Goal: Information Seeking & Learning: Learn about a topic

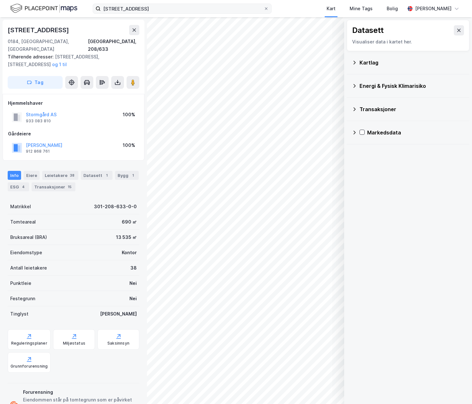
scroll to position [0, 0]
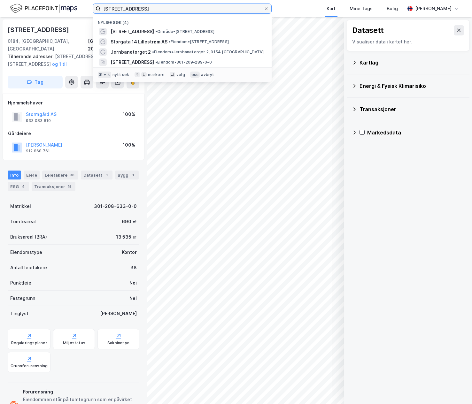
drag, startPoint x: 179, startPoint y: 11, endPoint x: 44, endPoint y: 4, distance: 134.7
click at [44, 5] on div "[STREET_ADDRESS] oslo Nylige søk (4) [STREET_ADDRESS] • Område • [STREET_ADDRES…" at bounding box center [236, 8] width 472 height 17
paste input "[STREET_ADDRESS]"
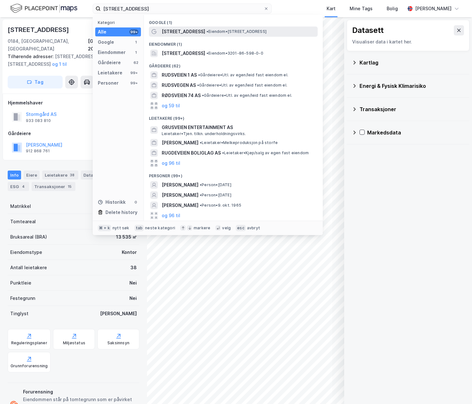
click at [274, 33] on div "[STREET_ADDRESS] • Eiendom • [STREET_ADDRESS], 1870 [GEOGRAPHIC_DATA]" at bounding box center [239, 32] width 155 height 8
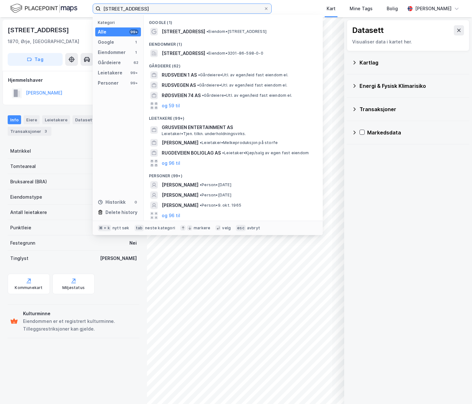
click at [154, 8] on input "[STREET_ADDRESS]" at bounding box center [182, 9] width 163 height 10
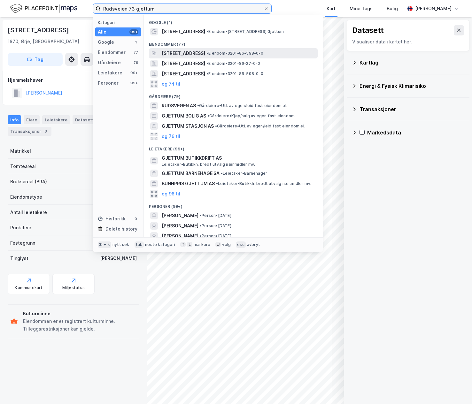
type input "Rudsveien 73 gjettum"
click at [205, 55] on span "[STREET_ADDRESS]" at bounding box center [183, 54] width 43 height 8
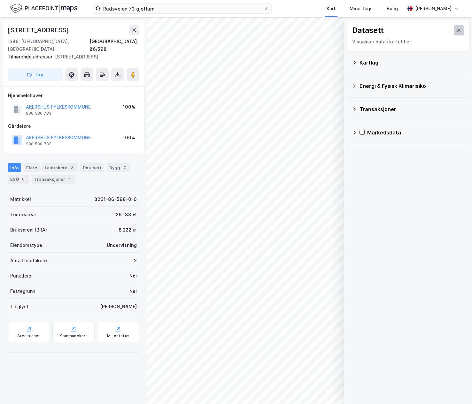
click at [462, 30] on button at bounding box center [459, 30] width 10 height 10
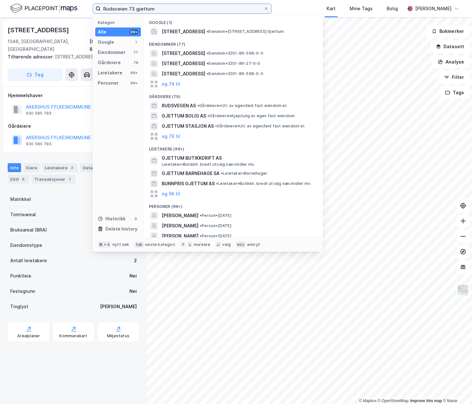
drag, startPoint x: 165, startPoint y: 10, endPoint x: 98, endPoint y: 1, distance: 67.4
click at [98, 1] on div "[STREET_ADDRESS] gjettum Kategori Alle 99+ Google 1 Eiendommer 77 Gårdeiere 79 …" at bounding box center [236, 8] width 472 height 17
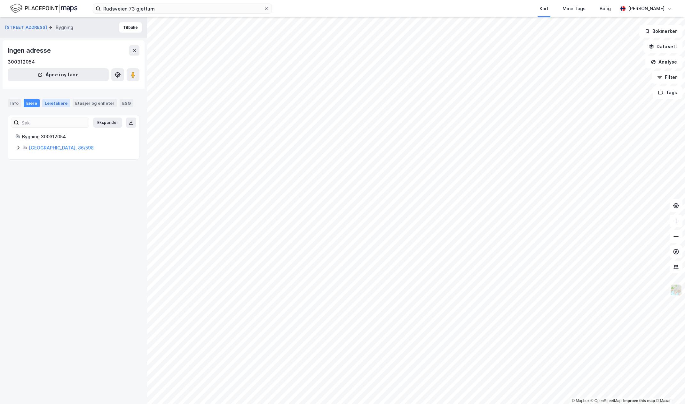
click at [55, 104] on div "Leietakere" at bounding box center [56, 103] width 28 height 8
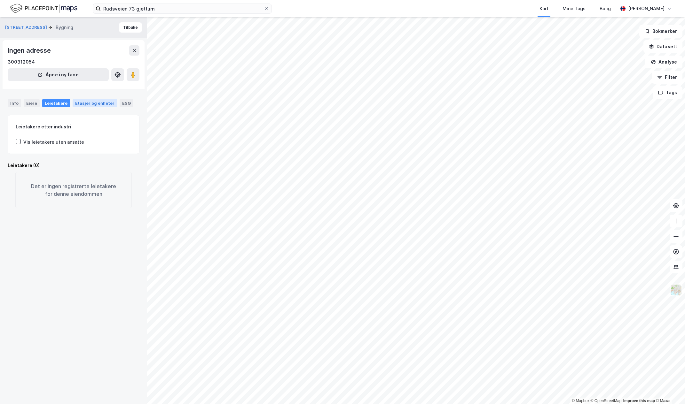
click at [85, 105] on div "Etasjer og enheter" at bounding box center [94, 103] width 39 height 6
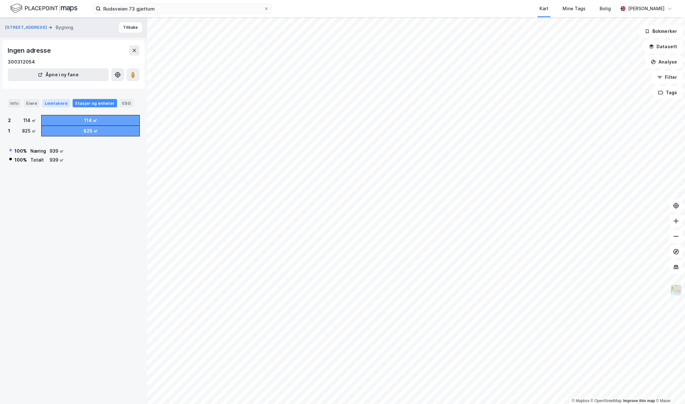
click at [51, 105] on div "Leietakere" at bounding box center [56, 103] width 28 height 8
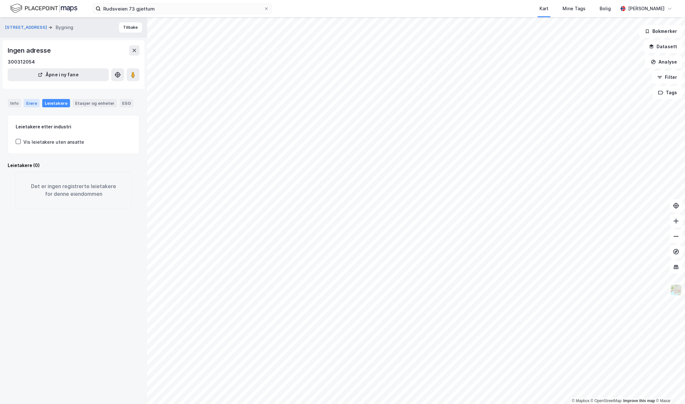
click at [36, 105] on div "Eiere" at bounding box center [32, 103] width 16 height 8
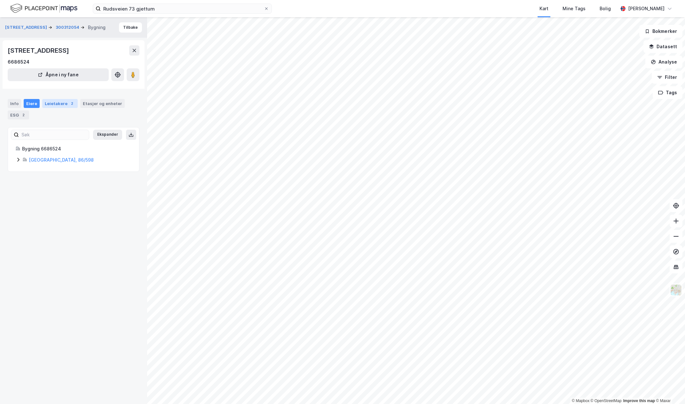
click at [69, 103] on div "2" at bounding box center [72, 103] width 6 height 6
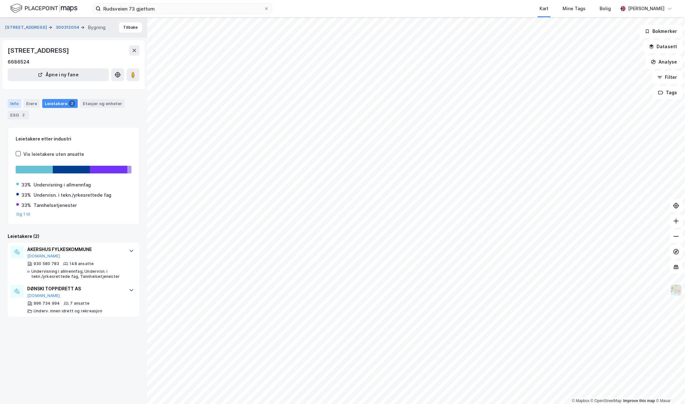
click at [14, 104] on div "Info" at bounding box center [14, 103] width 13 height 9
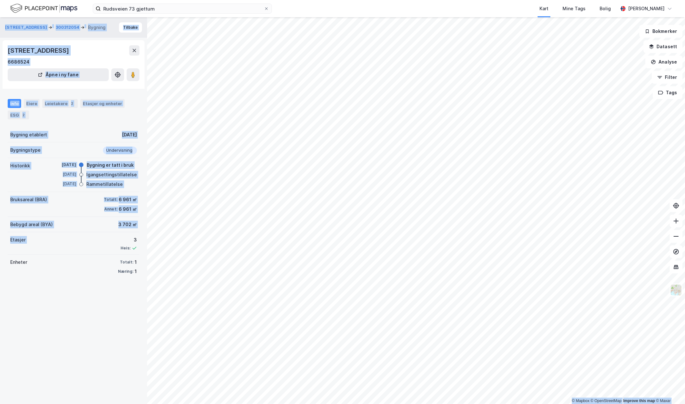
click at [149, 240] on div "© Mapbox © OpenStreetMap Improve this map © [PERSON_NAME] 73 300312054 Bygning …" at bounding box center [342, 210] width 685 height 387
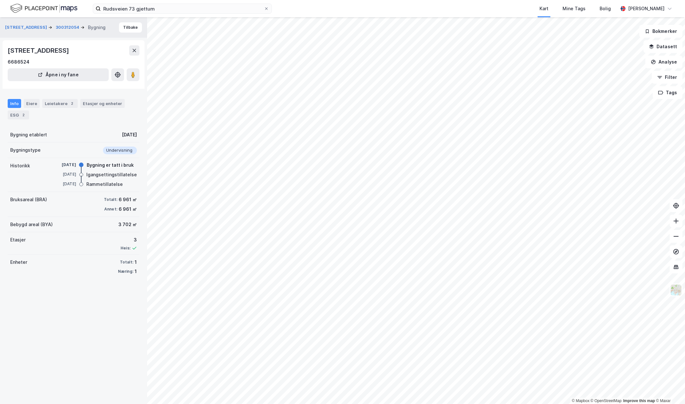
click at [93, 244] on div "Etasjer 3 Heis:" at bounding box center [74, 243] width 132 height 22
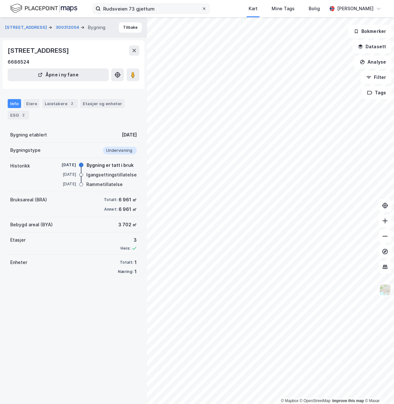
click at [203, 9] on icon at bounding box center [204, 9] width 4 height 4
click at [202, 9] on input "Rudsveien 73 gjettum" at bounding box center [151, 9] width 101 height 10
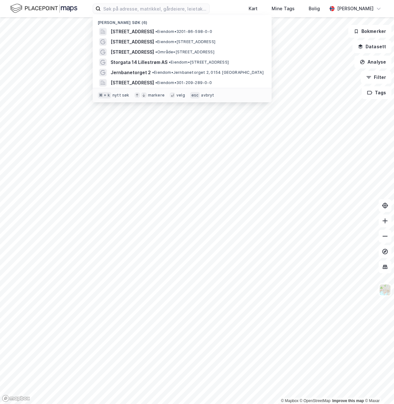
click at [218, 6] on div "Nylige søk (6) [STREET_ADDRESS], GJETTUM, [GEOGRAPHIC_DATA] • Eiendom • 3201-86…" at bounding box center [197, 8] width 394 height 17
